Goal: Task Accomplishment & Management: Use online tool/utility

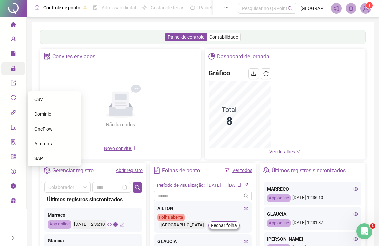
click at [15, 70] on icon "lock" at bounding box center [13, 68] width 4 height 5
click at [12, 67] on icon "lock" at bounding box center [13, 68] width 5 height 5
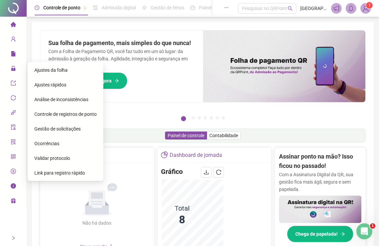
click at [41, 72] on span "Ajustes da folha" at bounding box center [50, 69] width 33 height 5
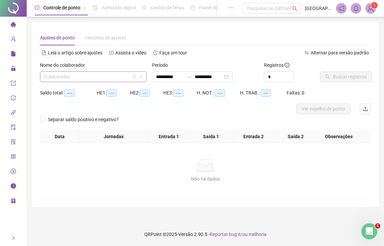
click at [85, 72] on input "search" at bounding box center [90, 77] width 93 height 10
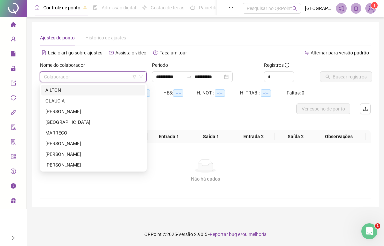
click at [57, 91] on div "AILTON" at bounding box center [93, 89] width 96 height 7
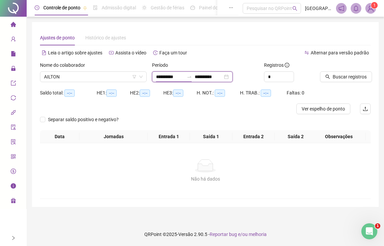
click at [162, 76] on input "**********" at bounding box center [170, 76] width 28 height 7
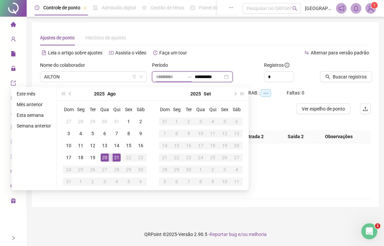
type input "**********"
click at [108, 157] on div "20" at bounding box center [105, 157] width 8 height 8
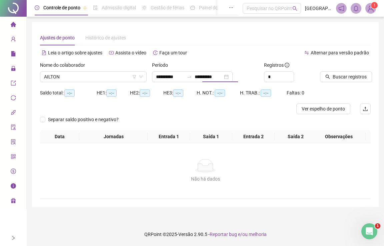
type input "**********"
click at [331, 73] on button "Buscar registros" at bounding box center [346, 76] width 52 height 11
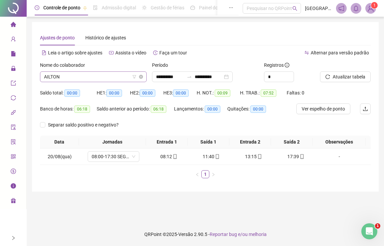
click at [96, 78] on span "AILTON" at bounding box center [93, 77] width 99 height 10
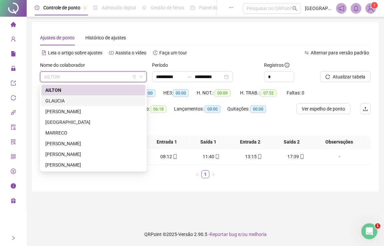
click at [73, 102] on div "GLAUCIA" at bounding box center [93, 100] width 96 height 7
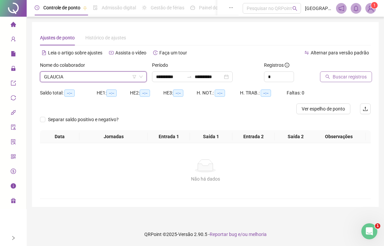
click at [332, 74] on button "Buscar registros" at bounding box center [346, 76] width 52 height 11
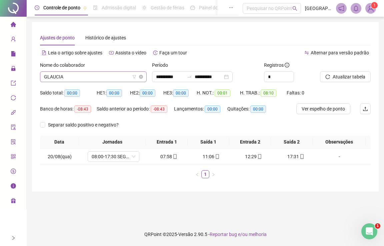
click at [69, 76] on span "GLAUCIA" at bounding box center [93, 77] width 99 height 10
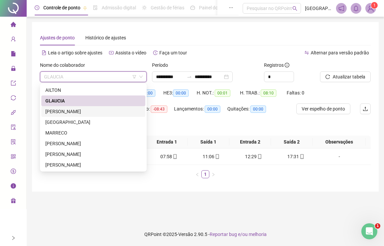
click at [61, 111] on div "[PERSON_NAME]" at bounding box center [93, 111] width 96 height 7
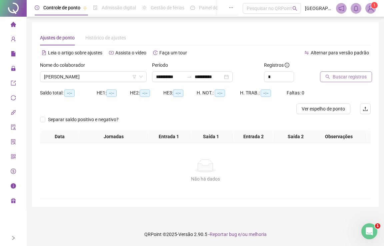
click at [328, 76] on icon "search" at bounding box center [327, 76] width 5 height 5
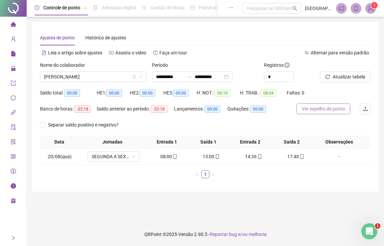
click at [319, 110] on span "Ver espelho de ponto" at bounding box center [323, 108] width 43 height 7
click at [79, 77] on span "[PERSON_NAME]" at bounding box center [93, 77] width 99 height 10
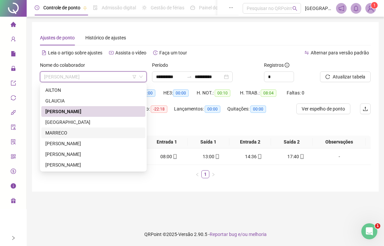
click at [59, 132] on div "MARRECO" at bounding box center [93, 132] width 96 height 7
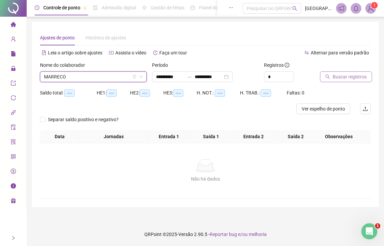
click at [329, 75] on icon "search" at bounding box center [327, 76] width 5 height 5
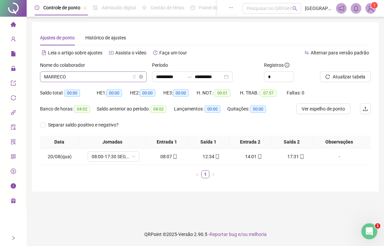
click at [94, 71] on div "MARRECO" at bounding box center [93, 76] width 107 height 11
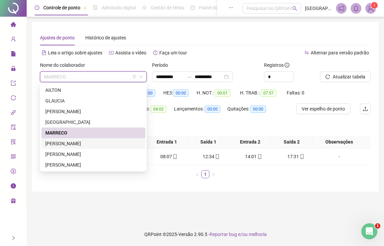
click at [60, 142] on div "[PERSON_NAME]" at bounding box center [93, 143] width 96 height 7
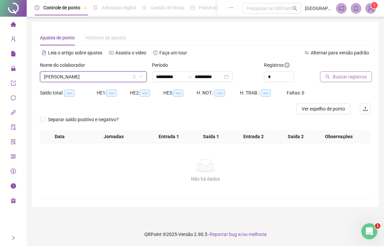
click at [352, 73] on button "Buscar registros" at bounding box center [346, 76] width 52 height 11
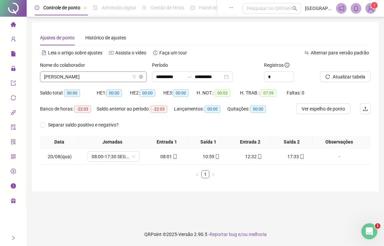
click at [72, 78] on span "[PERSON_NAME]" at bounding box center [93, 77] width 99 height 10
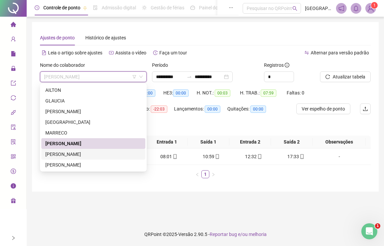
click at [50, 155] on div "[PERSON_NAME]" at bounding box center [93, 153] width 96 height 7
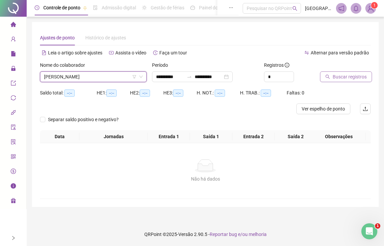
click at [339, 76] on span "Buscar registros" at bounding box center [350, 76] width 34 height 7
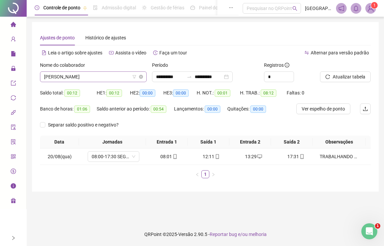
click at [72, 78] on span "[PERSON_NAME]" at bounding box center [93, 77] width 99 height 10
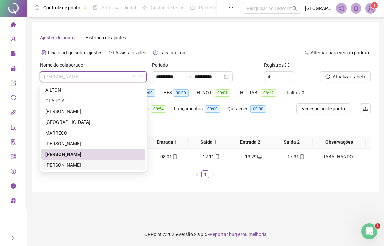
click at [57, 162] on div "[PERSON_NAME]" at bounding box center [93, 164] width 96 height 7
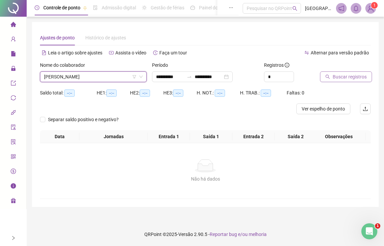
click at [329, 75] on icon "search" at bounding box center [327, 76] width 5 height 5
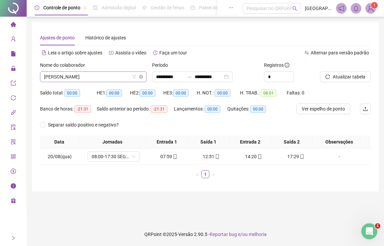
click at [61, 75] on span "[PERSON_NAME]" at bounding box center [93, 77] width 99 height 10
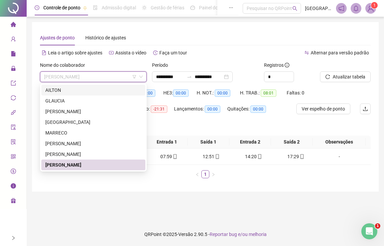
click at [74, 89] on div "AILTON" at bounding box center [93, 89] width 96 height 7
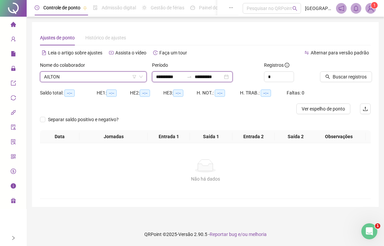
click at [174, 78] on input "**********" at bounding box center [170, 76] width 28 height 7
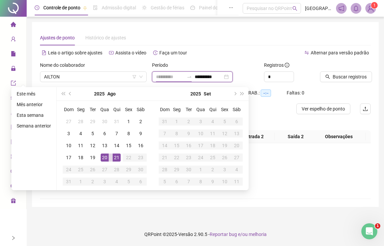
type input "**********"
click at [117, 158] on div "21" at bounding box center [117, 157] width 8 height 8
type input "**********"
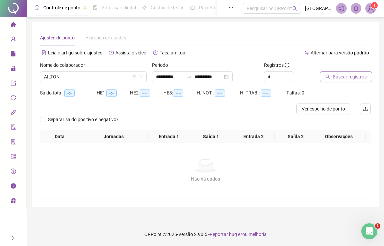
click at [329, 74] on icon "search" at bounding box center [327, 76] width 5 height 5
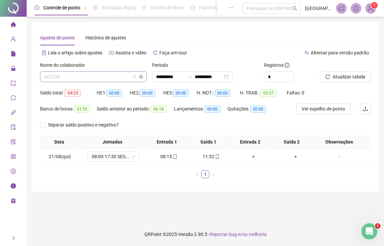
click at [71, 76] on span "AILTON" at bounding box center [93, 77] width 99 height 10
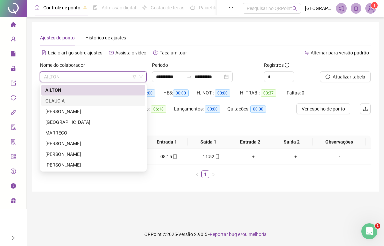
click at [57, 102] on div "GLAUCIA" at bounding box center [93, 100] width 96 height 7
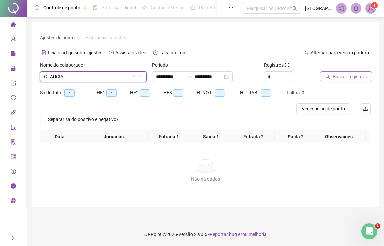
click at [331, 77] on button "Buscar registros" at bounding box center [346, 76] width 52 height 11
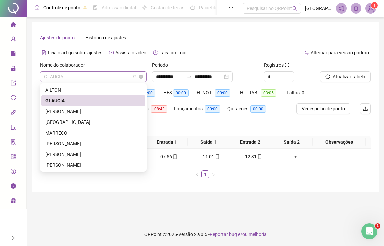
click at [68, 77] on span "GLAUCIA" at bounding box center [93, 77] width 99 height 10
click at [59, 112] on div "[PERSON_NAME]" at bounding box center [93, 111] width 96 height 7
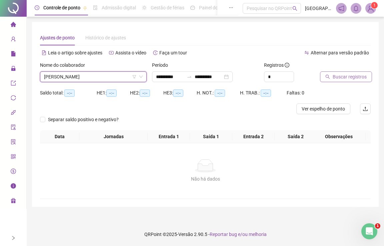
click at [332, 76] on button "Buscar registros" at bounding box center [346, 76] width 52 height 11
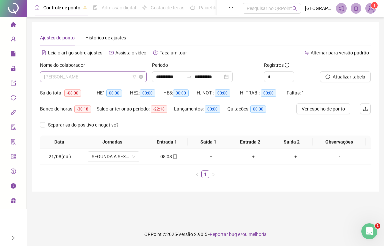
click at [51, 74] on span "[PERSON_NAME]" at bounding box center [93, 77] width 99 height 10
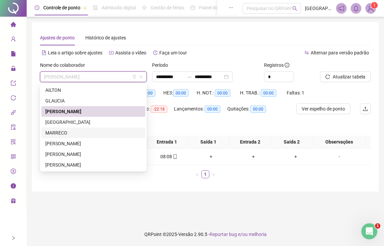
click at [66, 130] on div "MARRECO" at bounding box center [93, 132] width 96 height 7
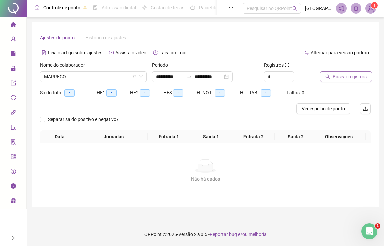
click at [343, 75] on span "Buscar registros" at bounding box center [350, 76] width 34 height 7
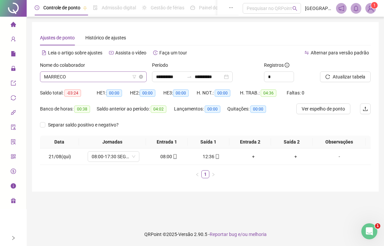
click at [68, 75] on span "MARRECO" at bounding box center [93, 77] width 99 height 10
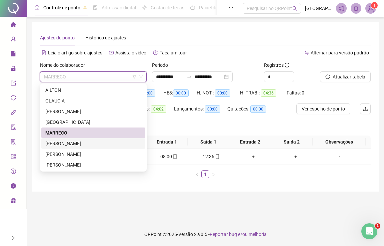
drag, startPoint x: 57, startPoint y: 145, endPoint x: 67, endPoint y: 138, distance: 11.6
click at [57, 144] on div "[PERSON_NAME]" at bounding box center [93, 143] width 96 height 7
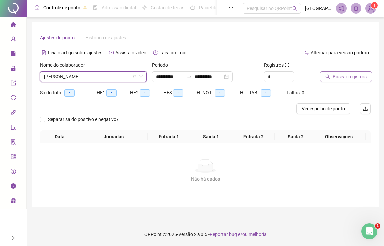
click at [334, 76] on span "Buscar registros" at bounding box center [350, 76] width 34 height 7
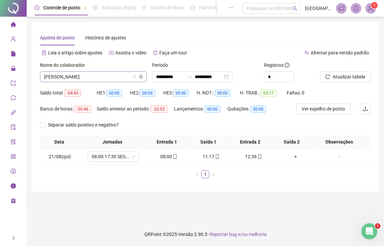
click at [78, 77] on span "[PERSON_NAME]" at bounding box center [93, 77] width 99 height 10
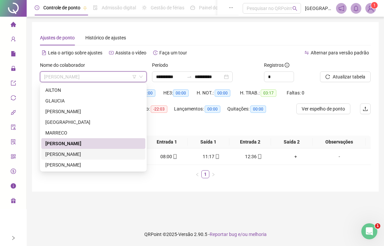
click at [56, 157] on div "[PERSON_NAME]" at bounding box center [93, 153] width 96 height 7
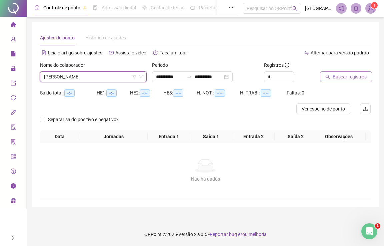
click at [351, 78] on span "Buscar registros" at bounding box center [350, 76] width 34 height 7
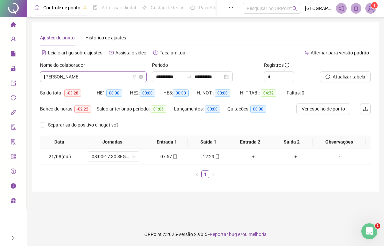
click at [80, 76] on span "[PERSON_NAME]" at bounding box center [93, 77] width 99 height 10
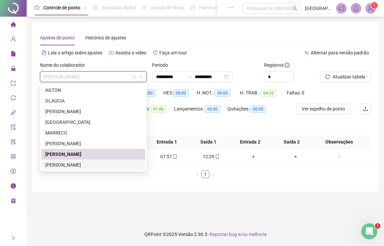
click at [59, 165] on div "[PERSON_NAME]" at bounding box center [93, 164] width 96 height 7
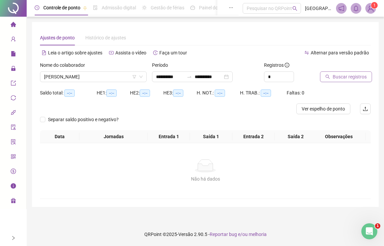
click at [346, 78] on span "Buscar registros" at bounding box center [350, 76] width 34 height 7
